Goal: Check status: Check status

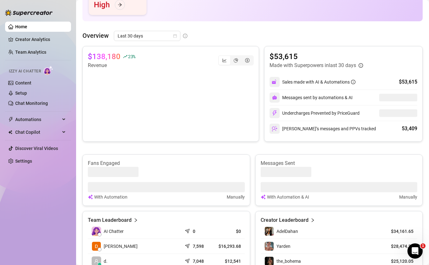
scroll to position [116, 0]
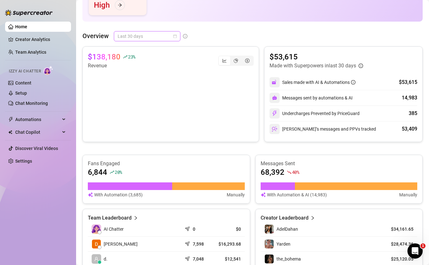
click at [165, 34] on span "Last 30 days" at bounding box center [147, 36] width 59 height 10
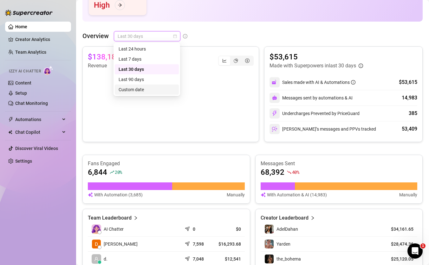
click at [155, 88] on div "Custom date" at bounding box center [147, 89] width 56 height 7
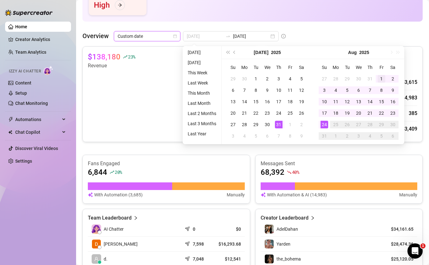
type input "2025-08-01"
click at [380, 75] on div "1" at bounding box center [382, 79] width 8 height 8
type input "2025-08-24"
click at [324, 125] on div "24" at bounding box center [325, 125] width 8 height 8
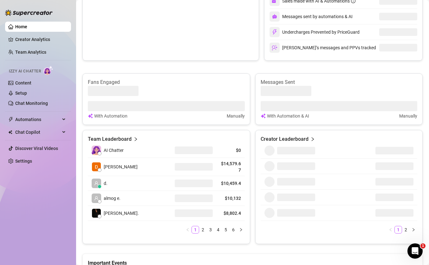
scroll to position [201, 0]
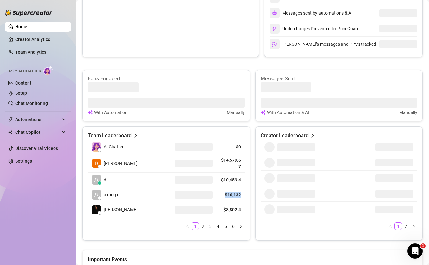
drag, startPoint x: 223, startPoint y: 193, endPoint x: 242, endPoint y: 193, distance: 18.7
click at [242, 193] on td "$10,132" at bounding box center [231, 194] width 28 height 15
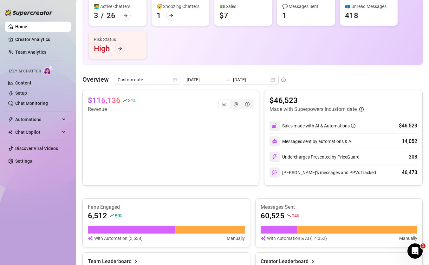
scroll to position [72, 0]
